Goal: Task Accomplishment & Management: Manage account settings

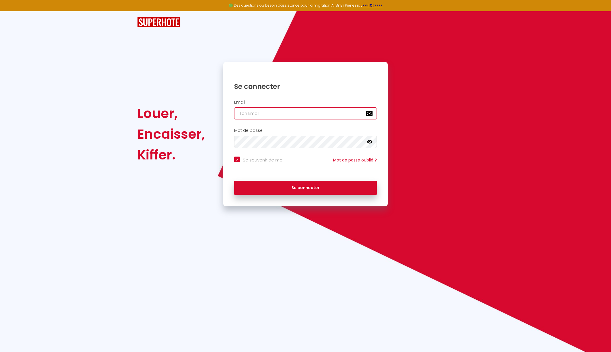
type input "[EMAIL_ADDRESS][DOMAIN_NAME]"
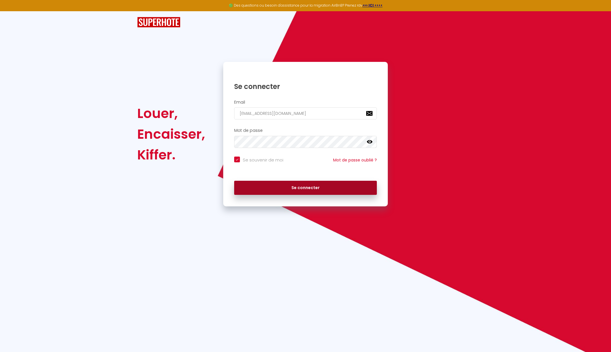
click at [313, 188] on button "Se connecter" at bounding box center [305, 188] width 143 height 14
checkbox input "true"
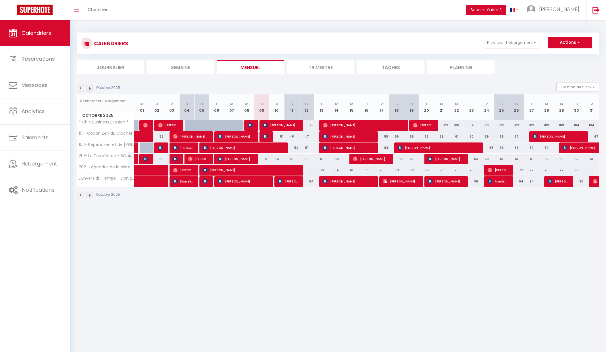
click at [261, 183] on span "[PERSON_NAME]" at bounding box center [243, 181] width 50 height 11
select select "OK"
select select "KO"
select select "1"
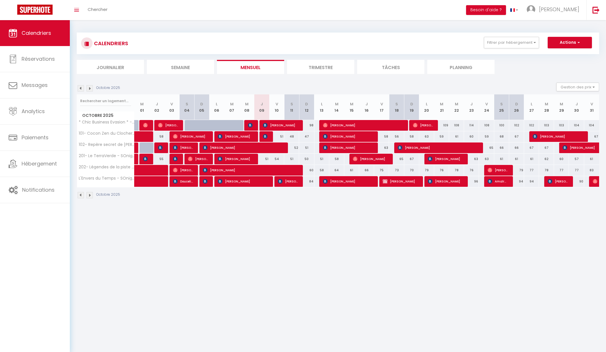
select select "1"
select select
select select "52405"
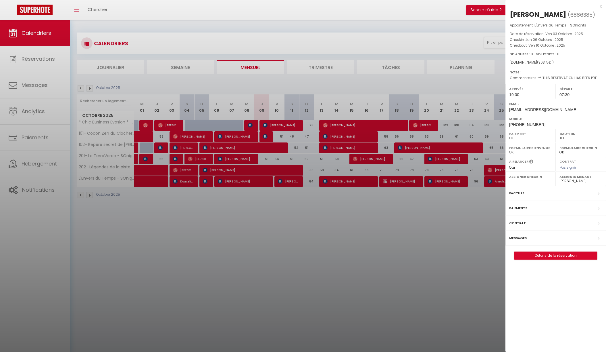
click at [267, 209] on div at bounding box center [303, 176] width 606 height 352
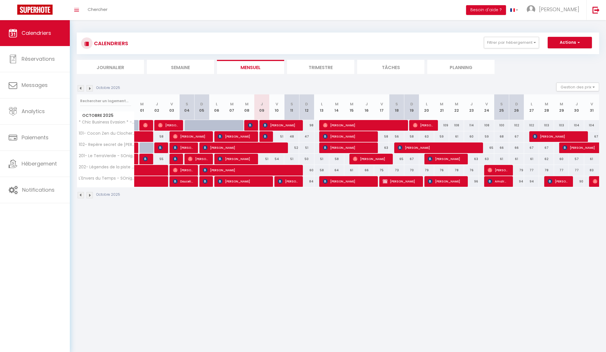
click at [90, 87] on img at bounding box center [90, 88] width 6 height 6
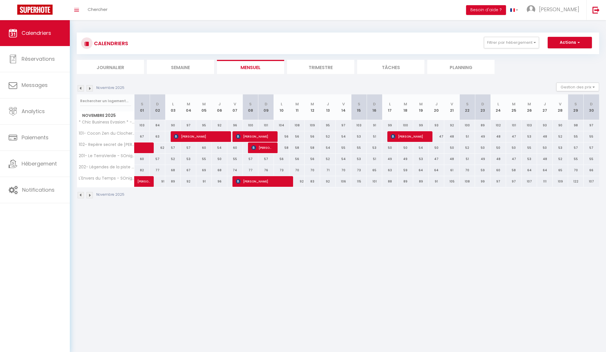
click at [90, 87] on img at bounding box center [90, 88] width 6 height 6
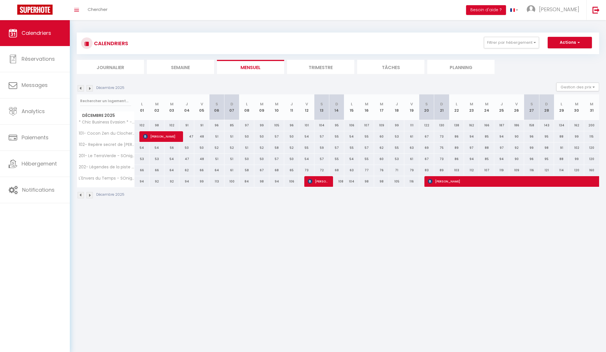
click at [78, 86] on img at bounding box center [81, 88] width 6 height 6
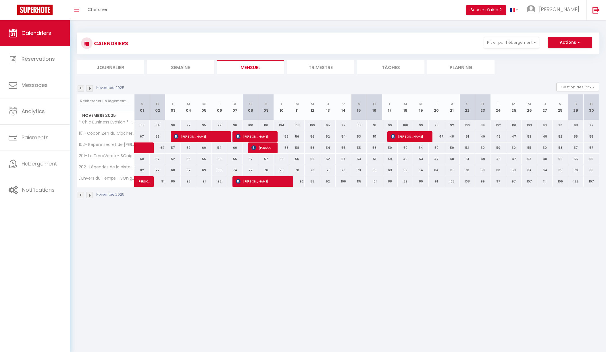
click at [232, 228] on body "🟢 Des questions ou besoin d'assistance pour la migration AirBnB? Prenez rdv >>>…" at bounding box center [303, 196] width 606 height 352
drag, startPoint x: 497, startPoint y: 169, endPoint x: 594, endPoint y: 169, distance: 97.5
click at [594, 169] on tr "202- Légendes de la piste - SOnights 82 77 68 67 69 68 74 77 76 73 70" at bounding box center [338, 169] width 523 height 11
click at [498, 213] on body "🟢 Des questions ou besoin d'assistance pour la migration AirBnB? Prenez rdv >>>…" at bounding box center [303, 196] width 606 height 352
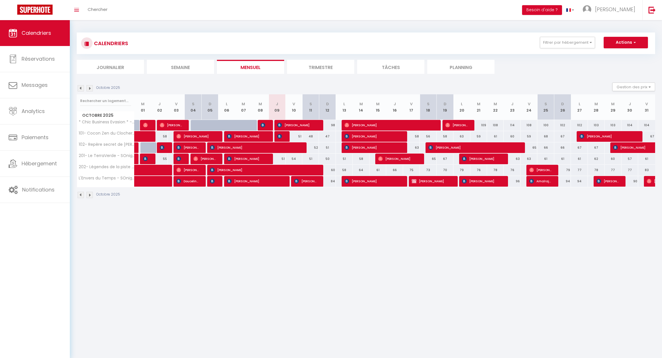
select select
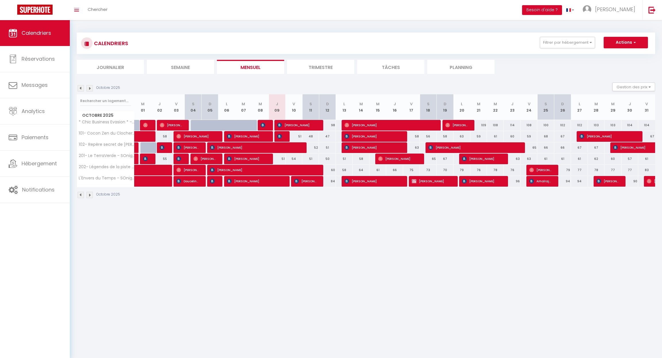
click at [298, 126] on span "[PERSON_NAME]" at bounding box center [296, 125] width 39 height 11
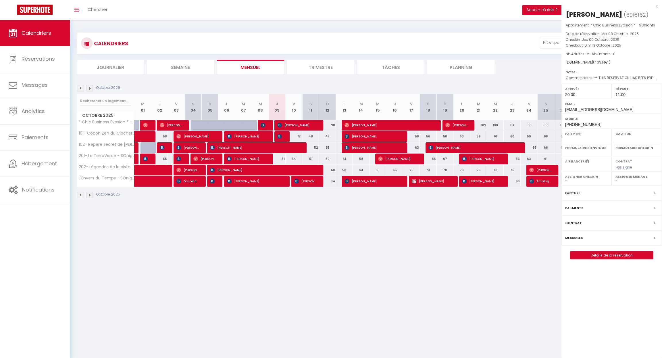
select select "OK"
select select "0"
select select "1"
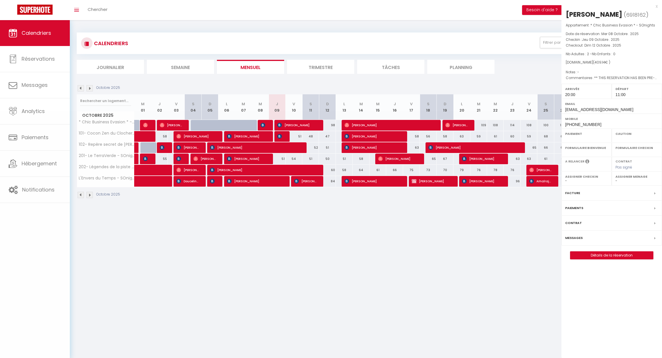
select select
select select "16787"
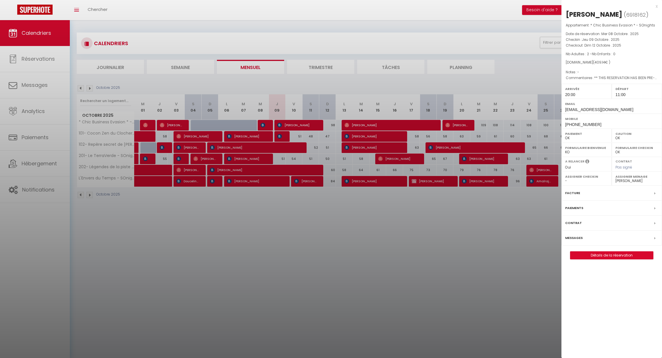
click at [250, 252] on div at bounding box center [331, 179] width 662 height 358
